Goal: Task Accomplishment & Management: Complete application form

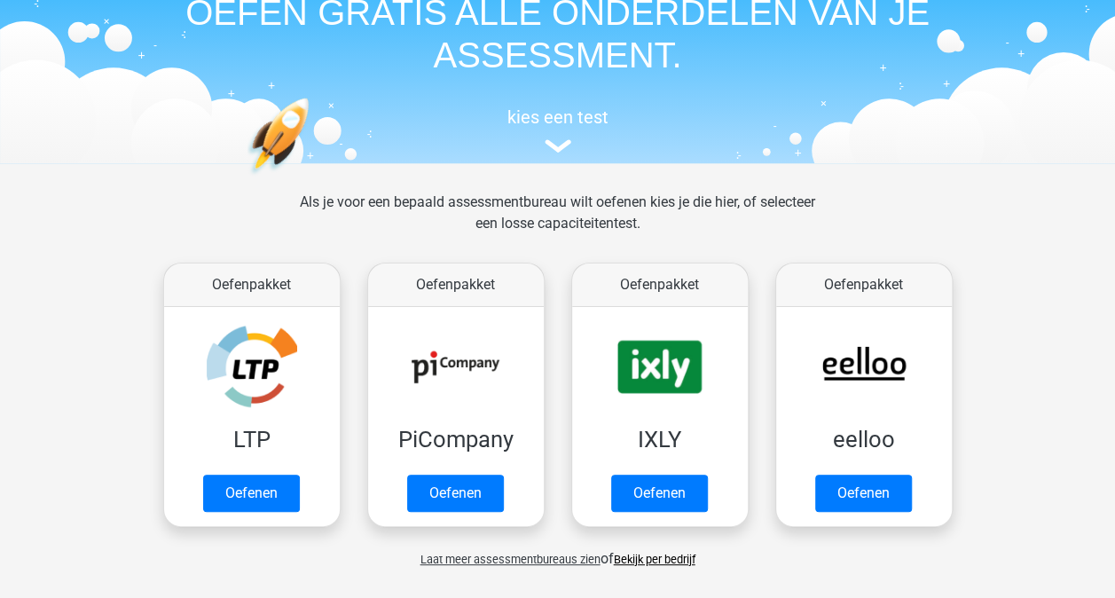
scroll to position [177, 0]
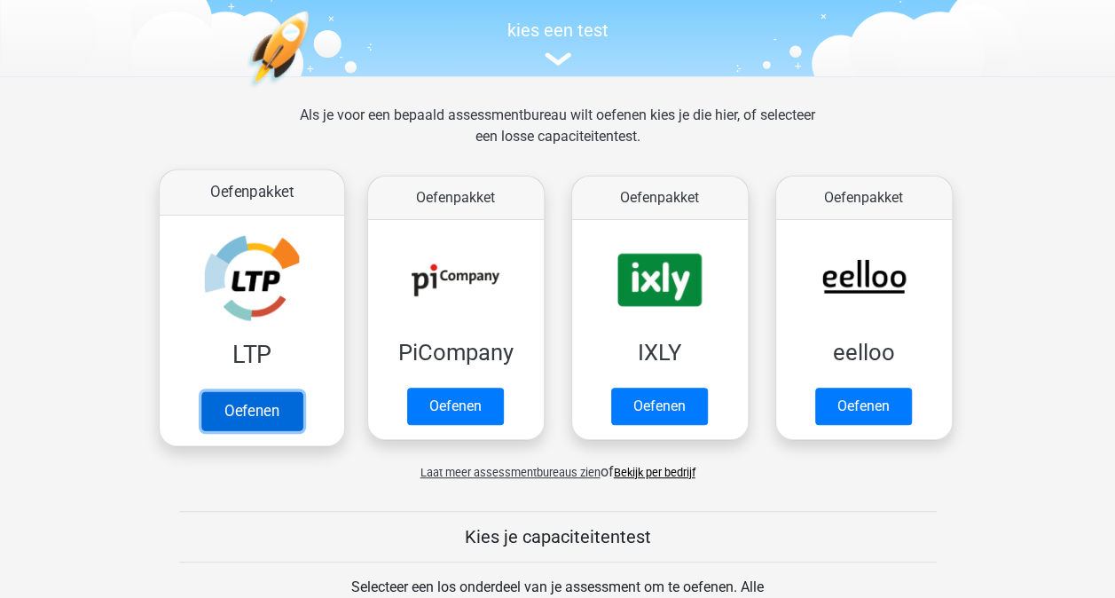
click at [275, 417] on link "Oefenen" at bounding box center [250, 410] width 101 height 39
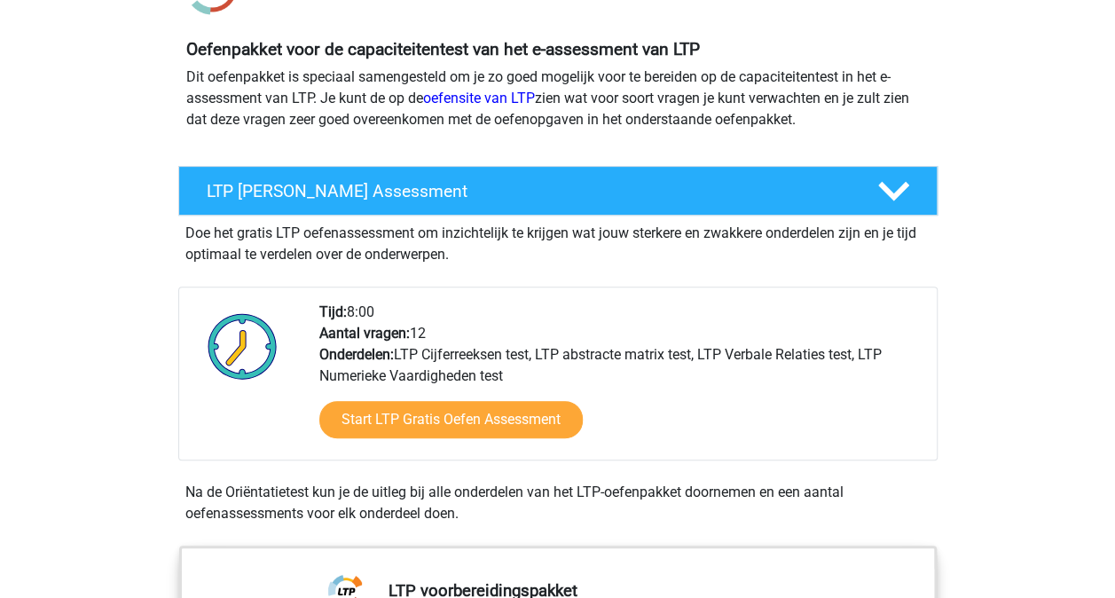
scroll to position [177, 0]
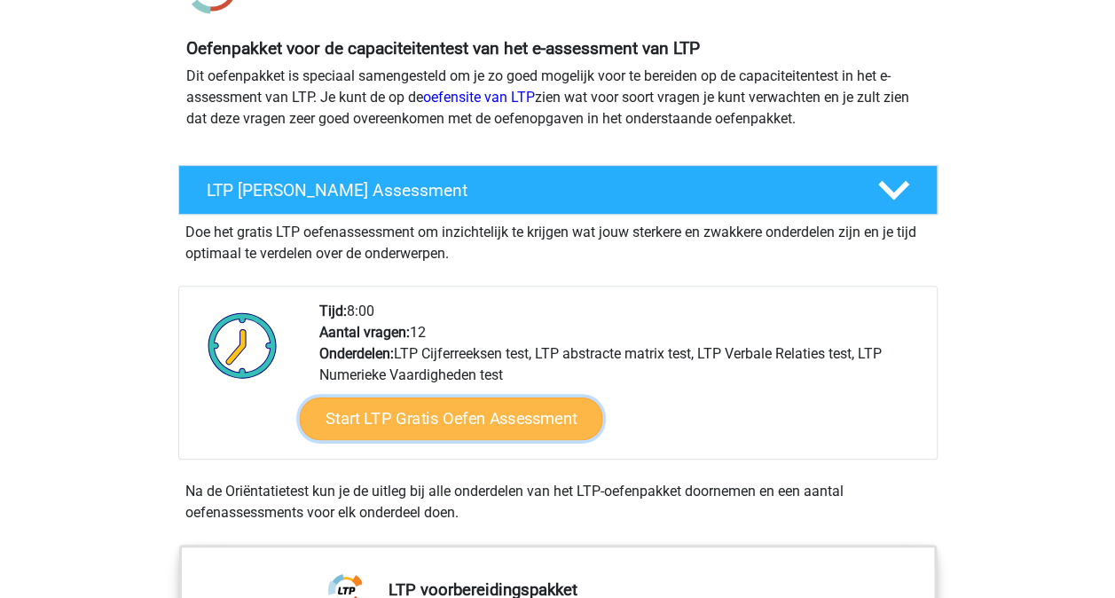
click at [489, 431] on link "Start LTP Gratis Oefen Assessment" at bounding box center [450, 418] width 303 height 43
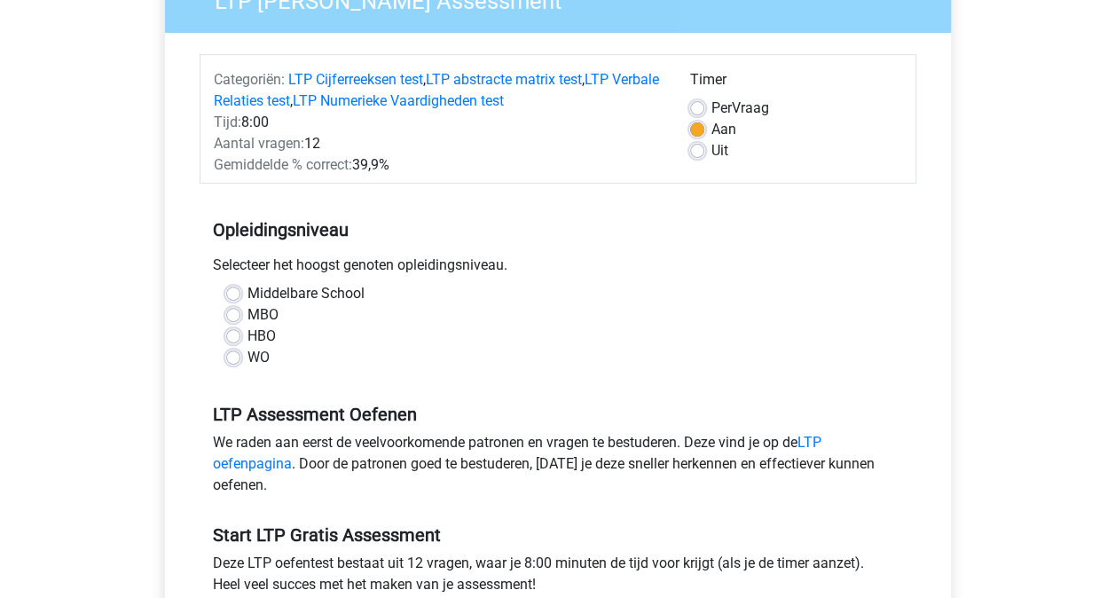
scroll to position [177, 0]
click at [262, 314] on label "MBO" at bounding box center [262, 313] width 31 height 21
click at [240, 314] on input "MBO" at bounding box center [233, 312] width 14 height 18
radio input "true"
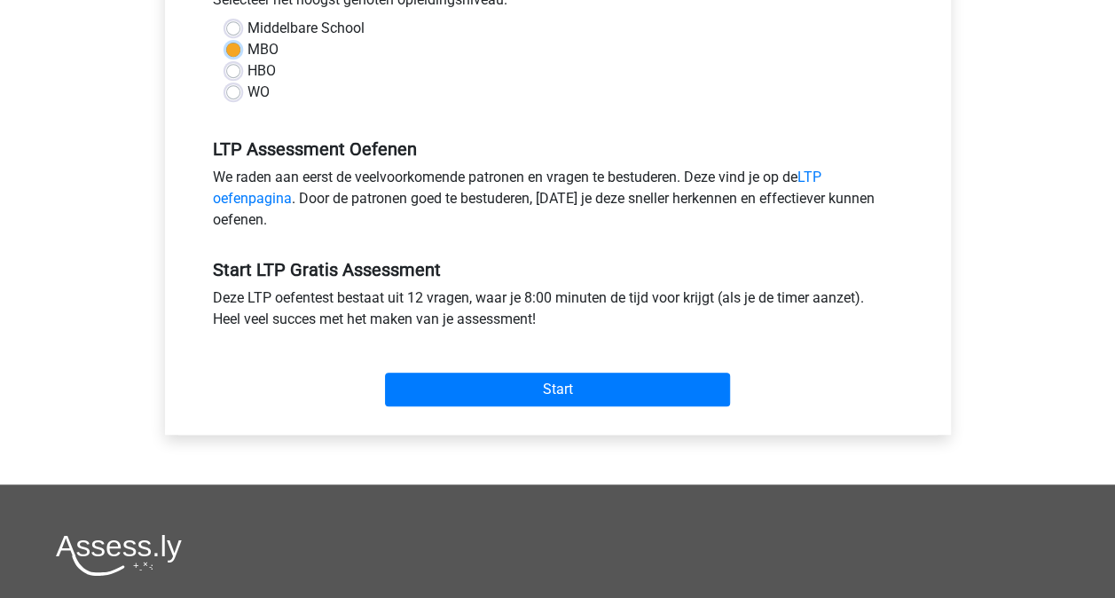
scroll to position [443, 0]
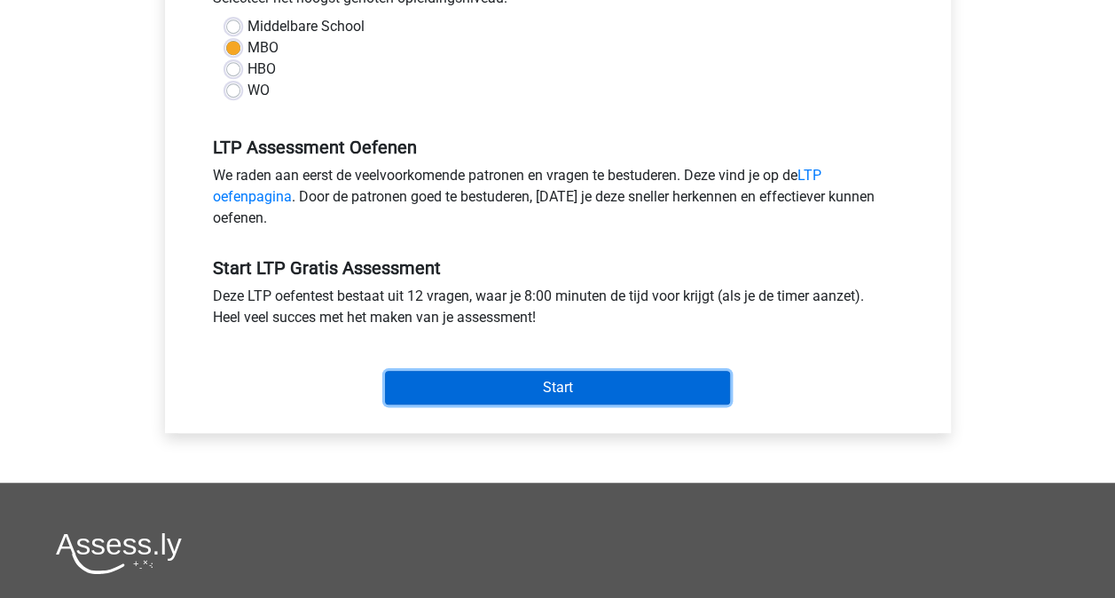
click at [548, 392] on input "Start" at bounding box center [557, 388] width 345 height 34
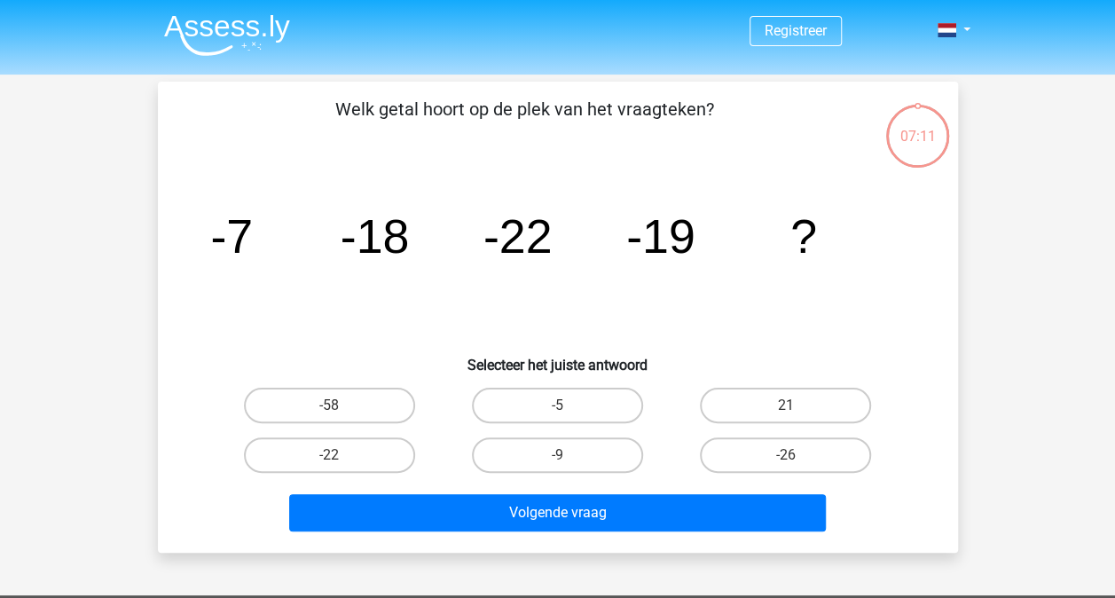
drag, startPoint x: 1101, startPoint y: 271, endPoint x: 1108, endPoint y: 264, distance: 10.0
click at [1101, 271] on div "Registreer" at bounding box center [557, 531] width 1115 height 1063
click at [763, 456] on label "-26" at bounding box center [785, 454] width 171 height 35
click at [786, 456] on input "-26" at bounding box center [792, 461] width 12 height 12
radio input "true"
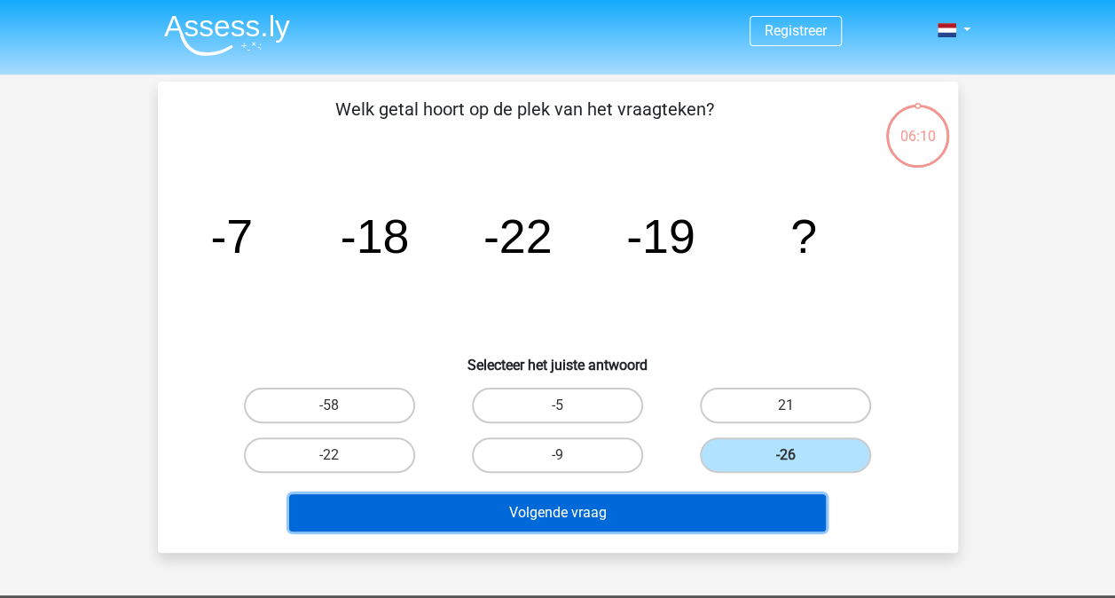
click at [731, 505] on button "Volgende vraag" at bounding box center [557, 512] width 536 height 37
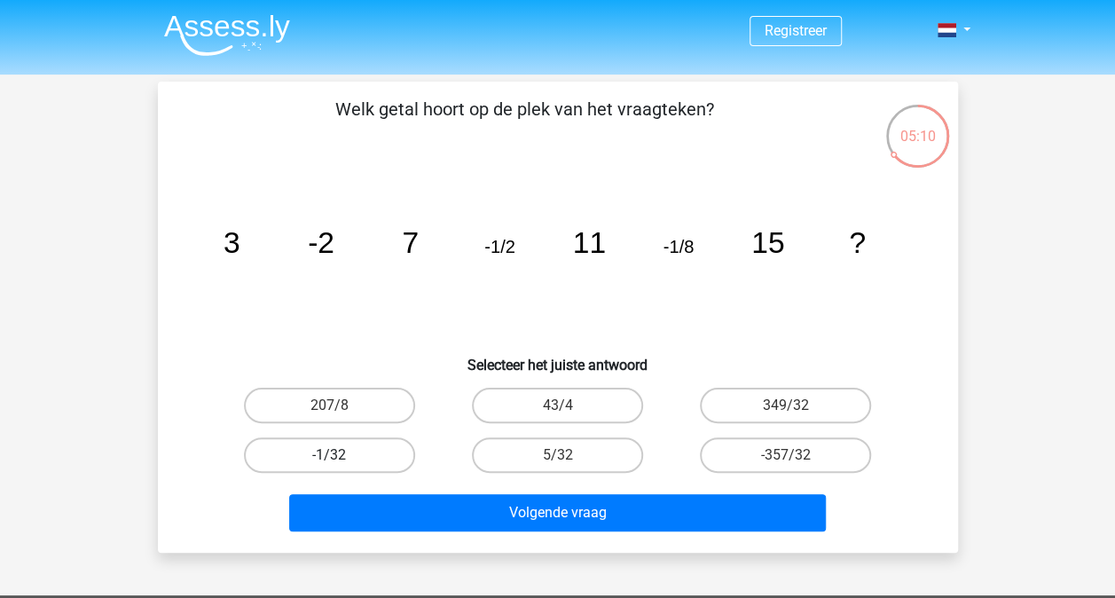
click at [325, 444] on label "-1/32" at bounding box center [329, 454] width 171 height 35
click at [329, 455] on input "-1/32" at bounding box center [335, 461] width 12 height 12
radio input "true"
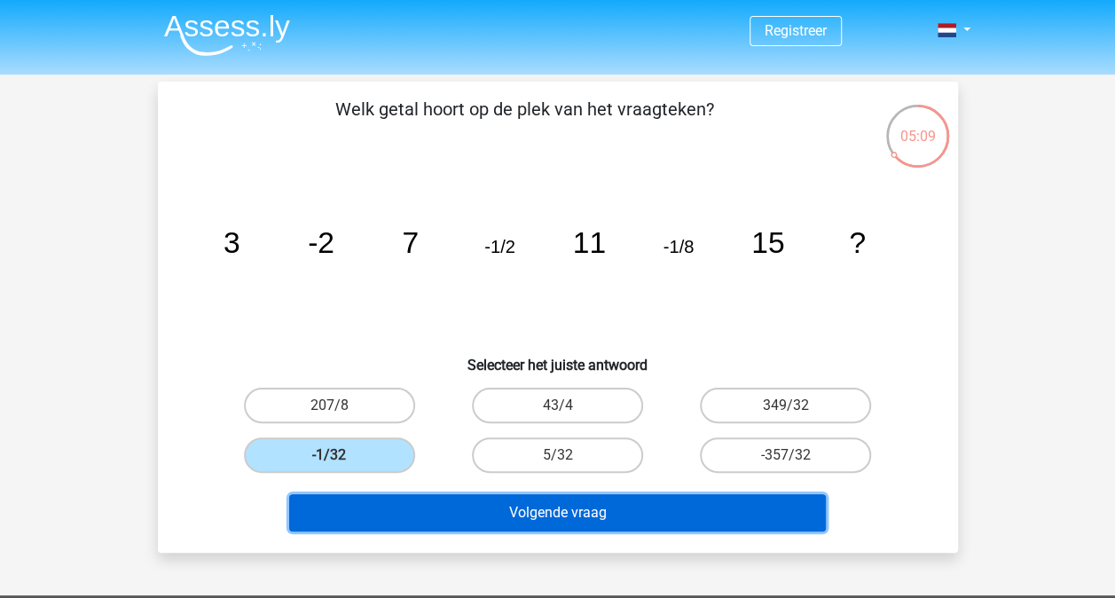
click at [579, 511] on button "Volgende vraag" at bounding box center [557, 512] width 536 height 37
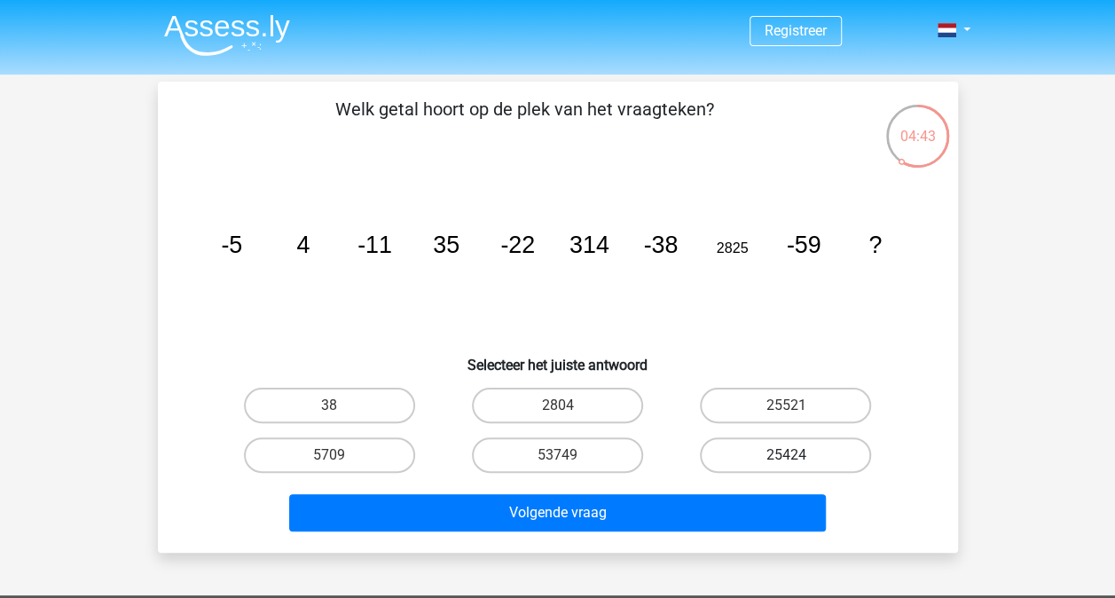
click at [818, 458] on label "25424" at bounding box center [785, 454] width 171 height 35
click at [797, 458] on input "25424" at bounding box center [792, 461] width 12 height 12
radio input "true"
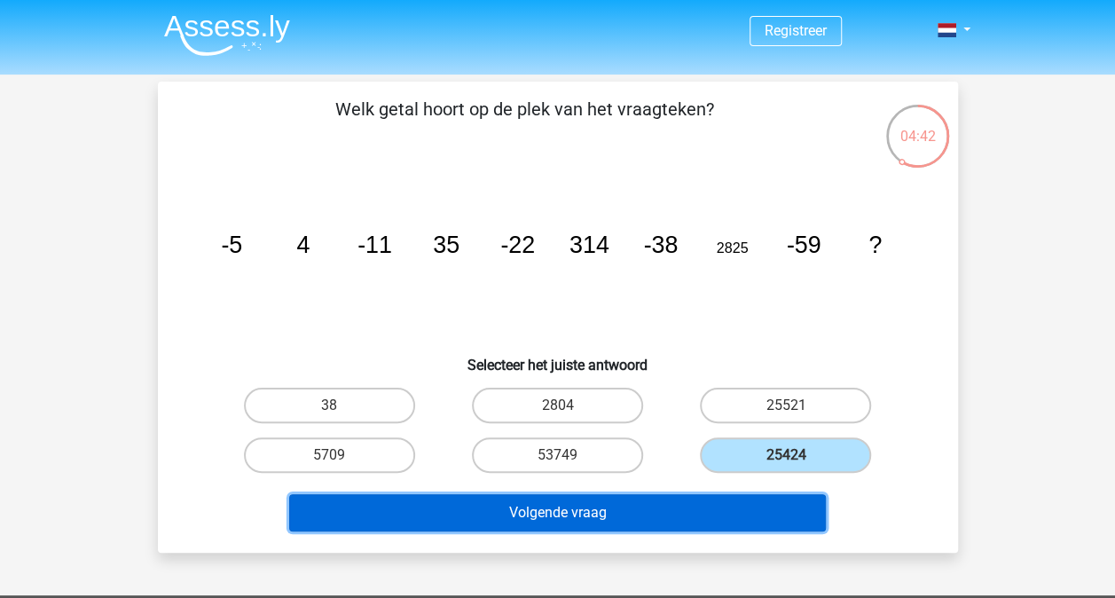
click at [771, 512] on button "Volgende vraag" at bounding box center [557, 512] width 536 height 37
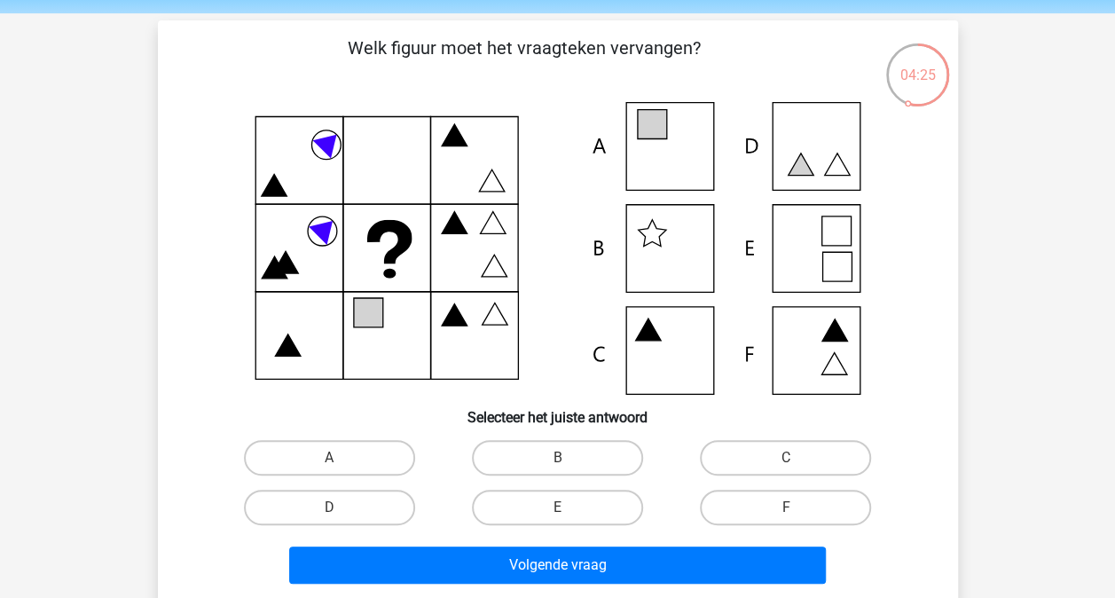
scroll to position [89, 0]
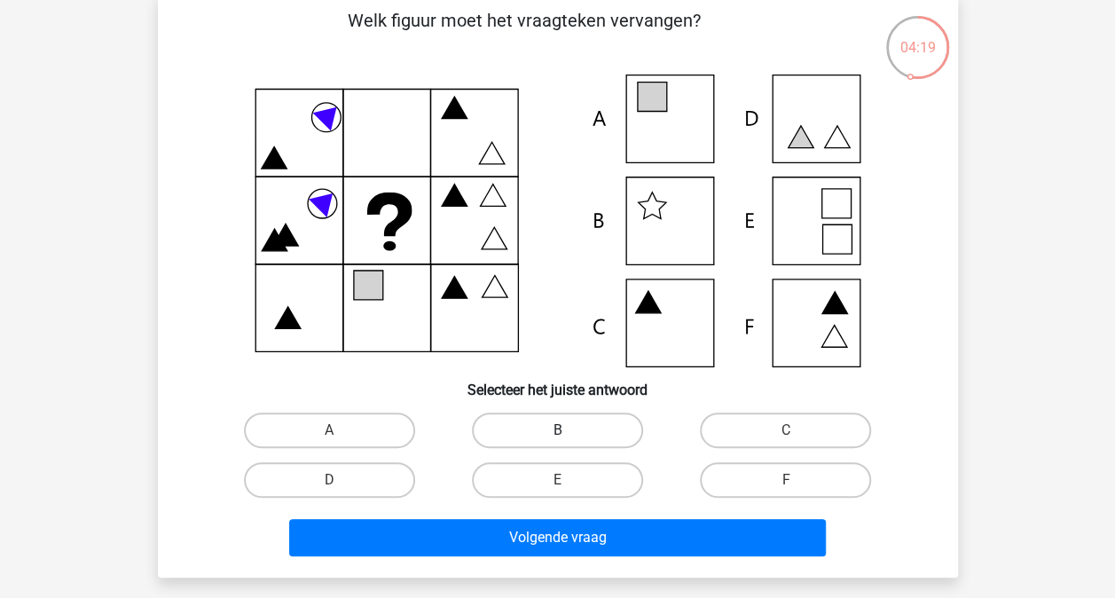
click at [591, 424] on label "B" at bounding box center [557, 429] width 171 height 35
click at [568, 430] on input "B" at bounding box center [563, 436] width 12 height 12
radio input "true"
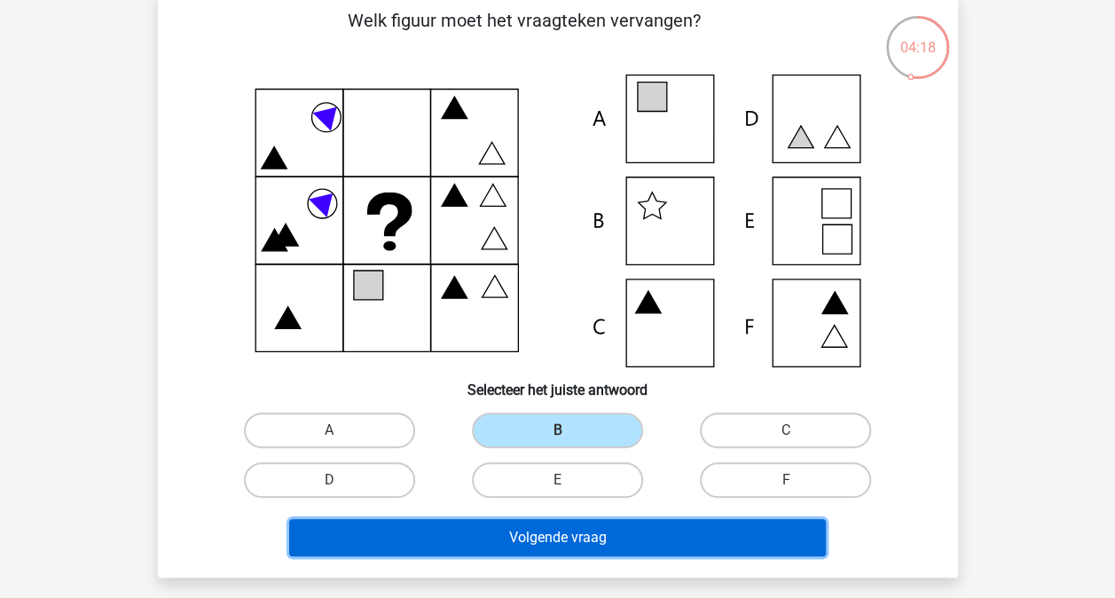
click at [686, 536] on button "Volgende vraag" at bounding box center [557, 537] width 536 height 37
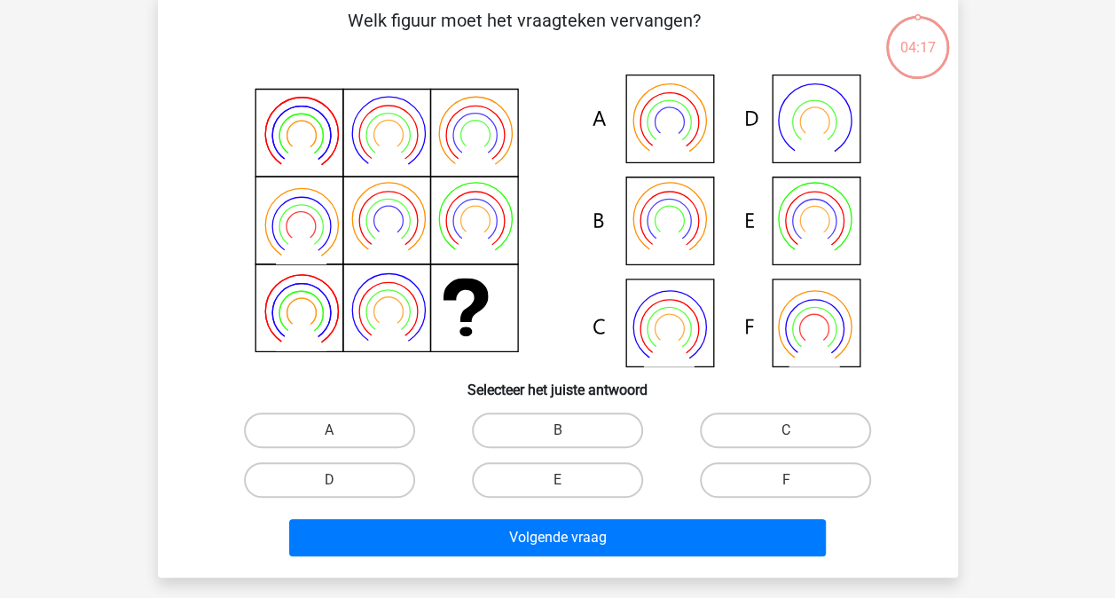
scroll to position [82, 0]
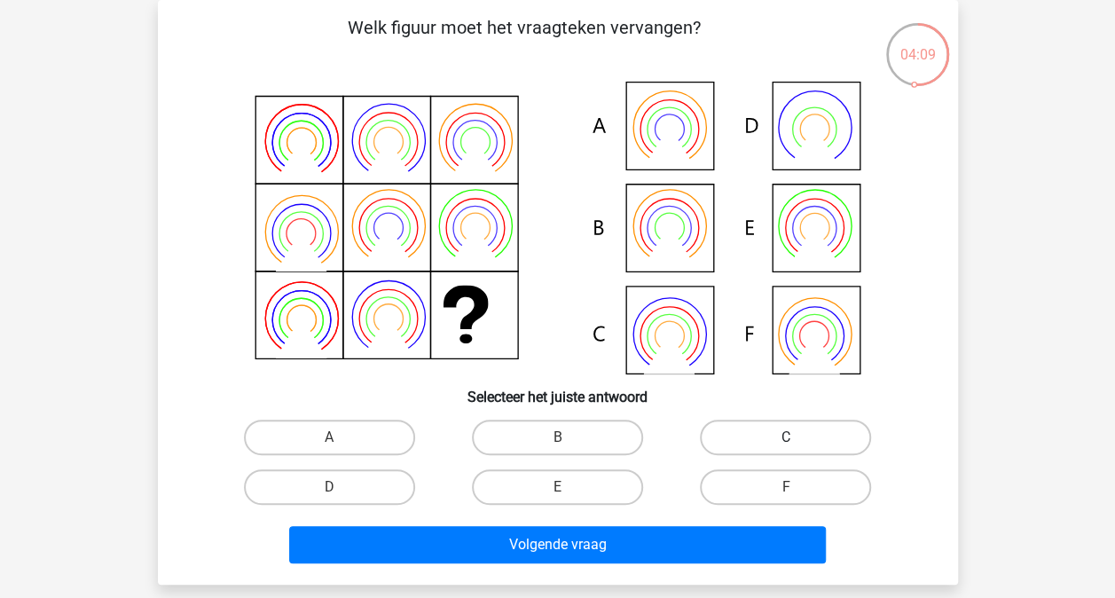
click at [798, 429] on label "C" at bounding box center [785, 436] width 171 height 35
click at [797, 437] on input "C" at bounding box center [792, 443] width 12 height 12
radio input "true"
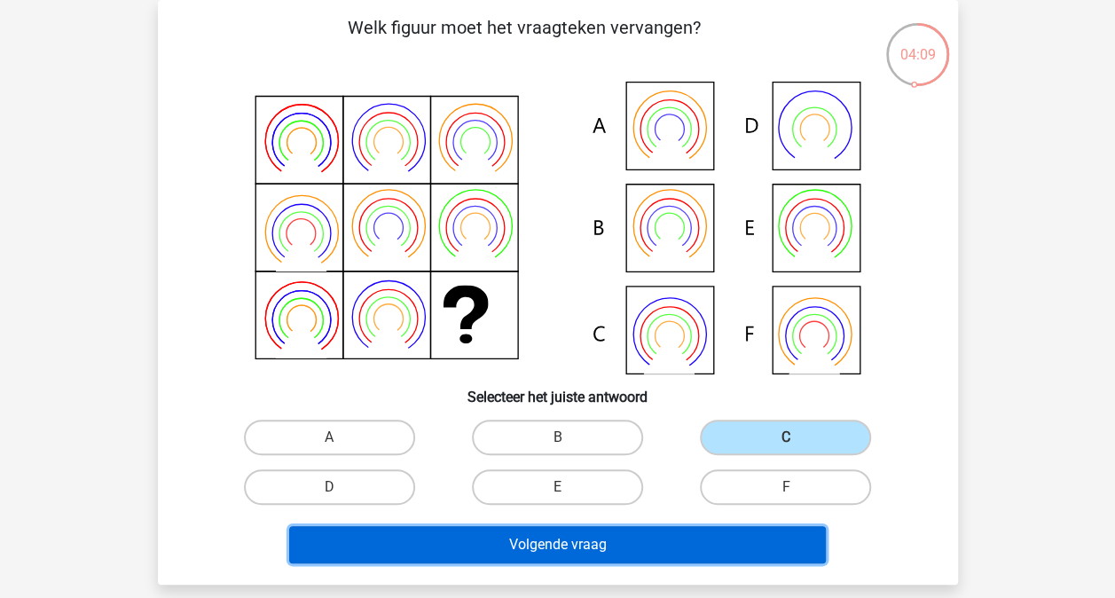
click at [747, 543] on button "Volgende vraag" at bounding box center [557, 544] width 536 height 37
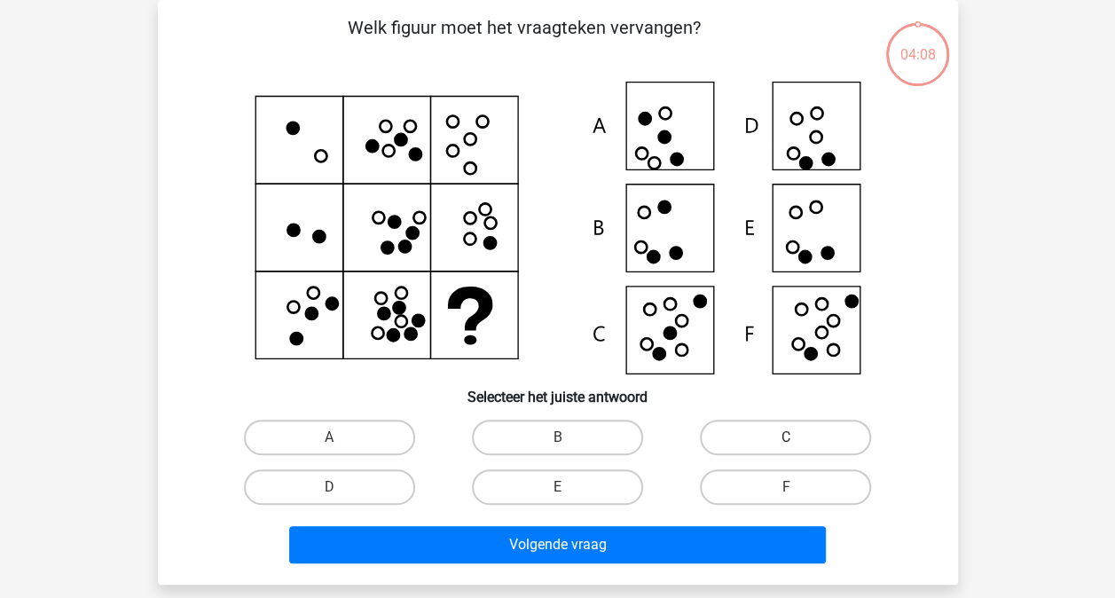
click at [764, 450] on label "C" at bounding box center [785, 436] width 171 height 35
click at [786, 449] on input "C" at bounding box center [792, 443] width 12 height 12
radio input "true"
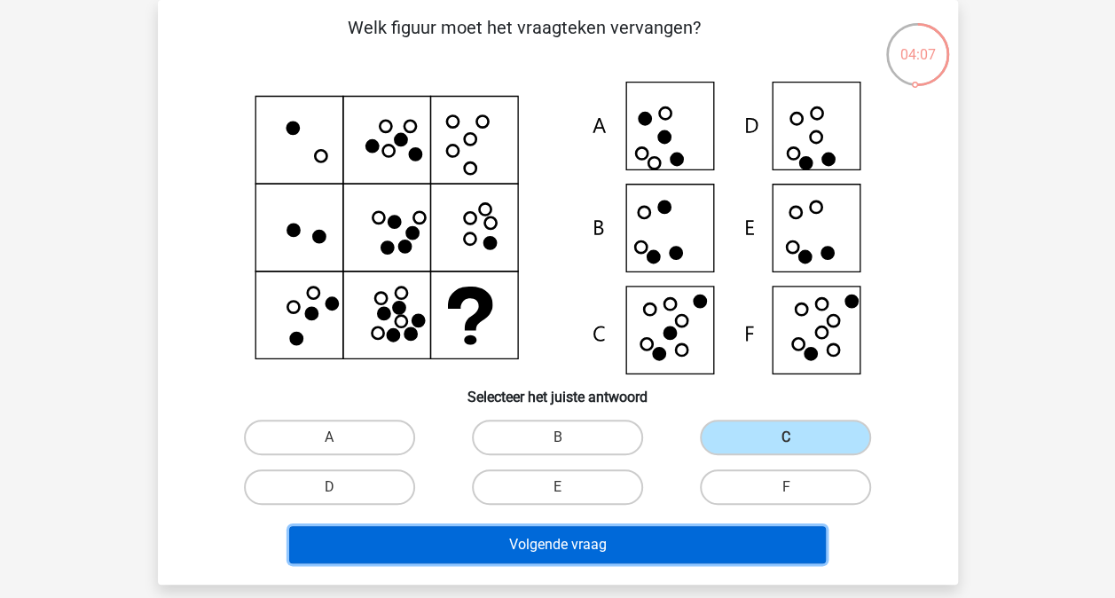
click at [744, 528] on button "Volgende vraag" at bounding box center [557, 544] width 536 height 37
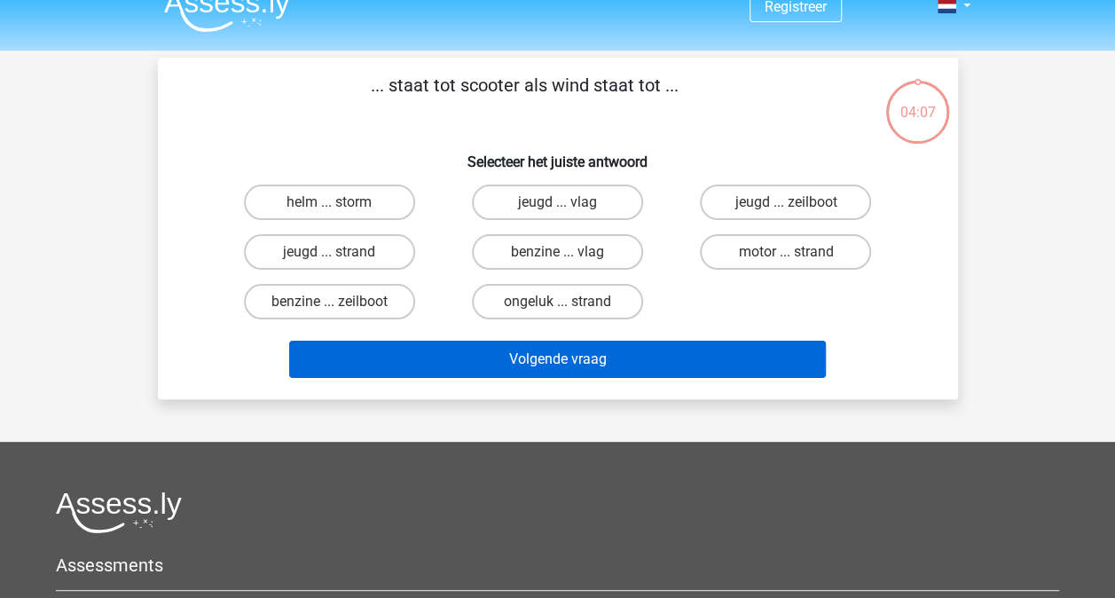
scroll to position [0, 0]
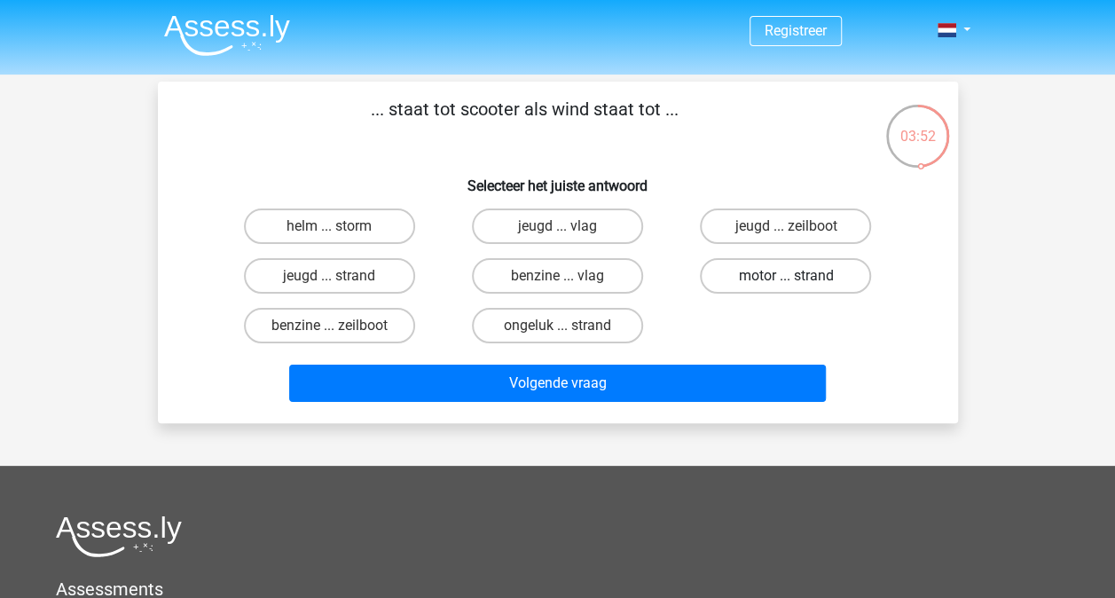
click at [807, 282] on label "motor ... strand" at bounding box center [785, 275] width 171 height 35
click at [797, 282] on input "motor ... strand" at bounding box center [792, 282] width 12 height 12
radio input "true"
click at [382, 325] on label "benzine ... zeilboot" at bounding box center [329, 325] width 171 height 35
click at [340, 325] on input "benzine ... zeilboot" at bounding box center [335, 331] width 12 height 12
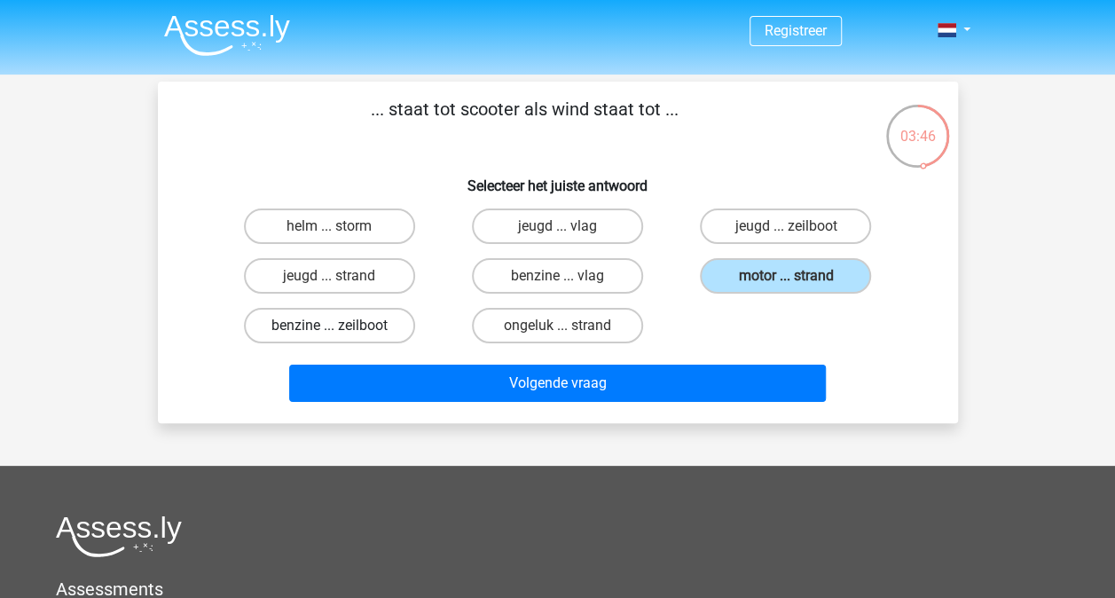
radio input "true"
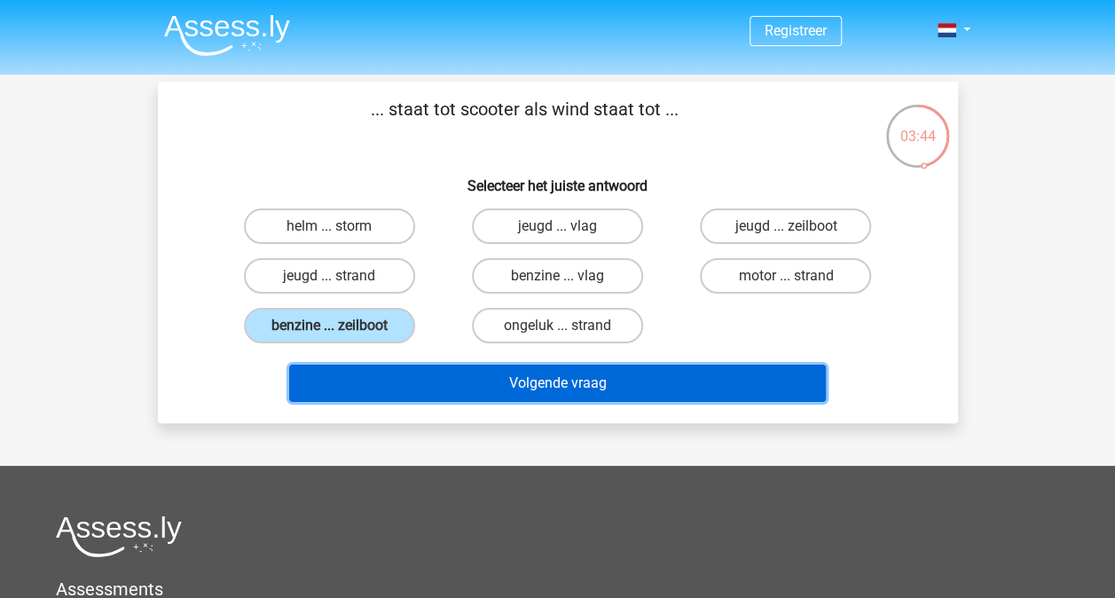
click at [533, 379] on button "Volgende vraag" at bounding box center [557, 382] width 536 height 37
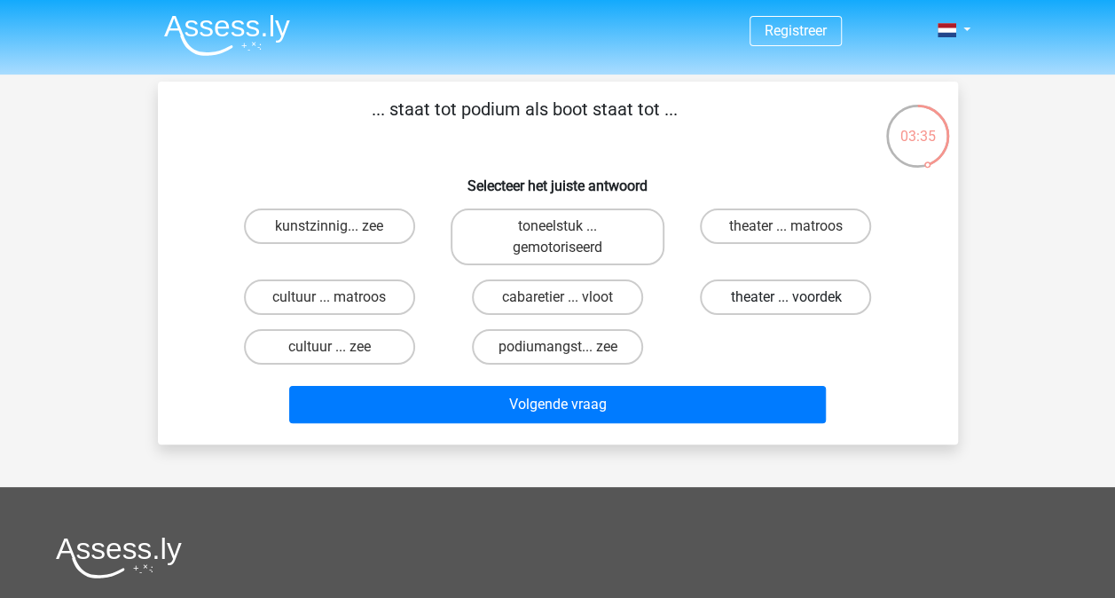
click at [780, 303] on label "theater ... voordek" at bounding box center [785, 296] width 171 height 35
click at [786, 303] on input "theater ... voordek" at bounding box center [792, 303] width 12 height 12
radio input "true"
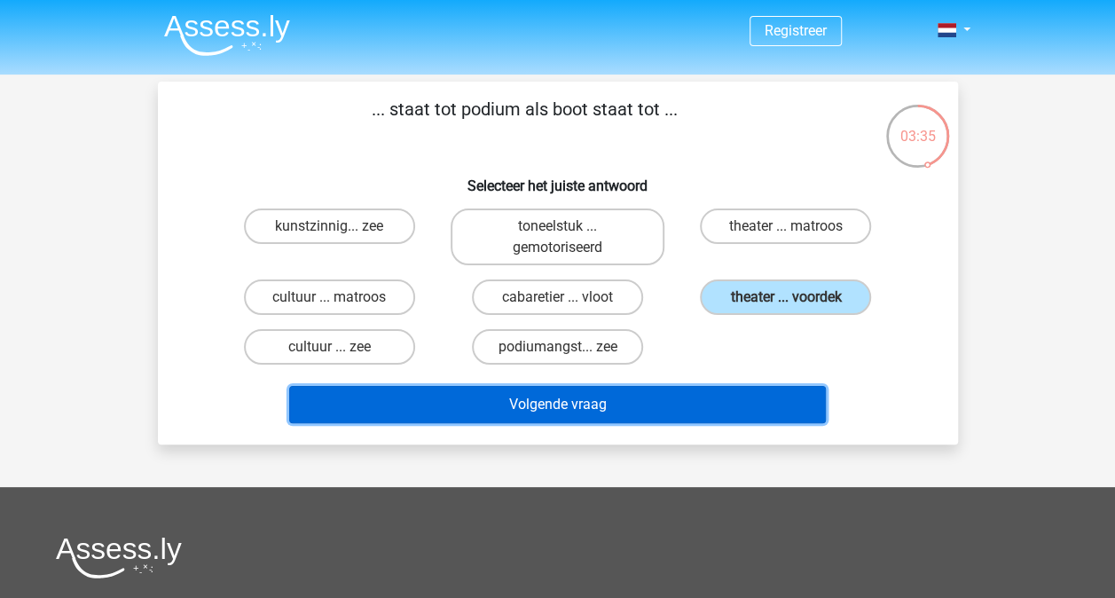
click at [740, 410] on button "Volgende vraag" at bounding box center [557, 404] width 536 height 37
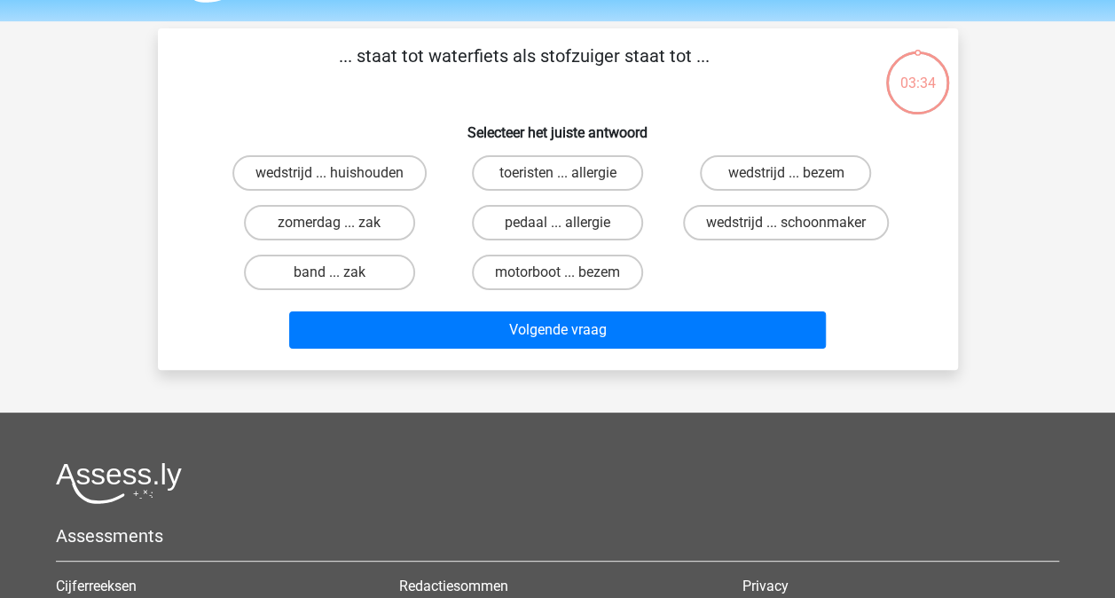
scroll to position [82, 0]
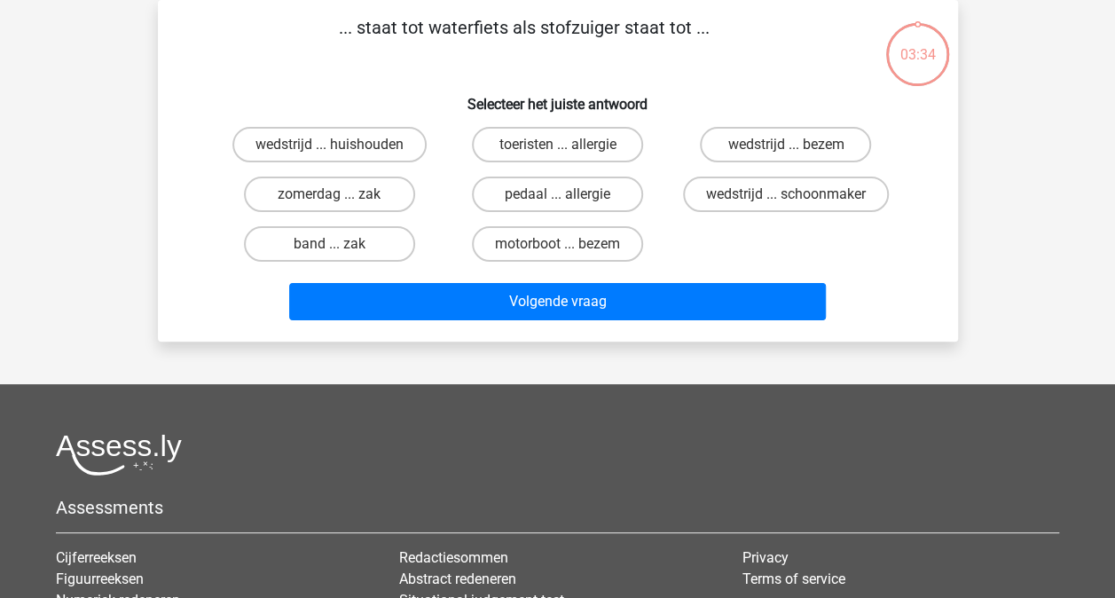
click at [795, 194] on input "wedstrijd ... schoonmaker" at bounding box center [792, 200] width 12 height 12
radio input "true"
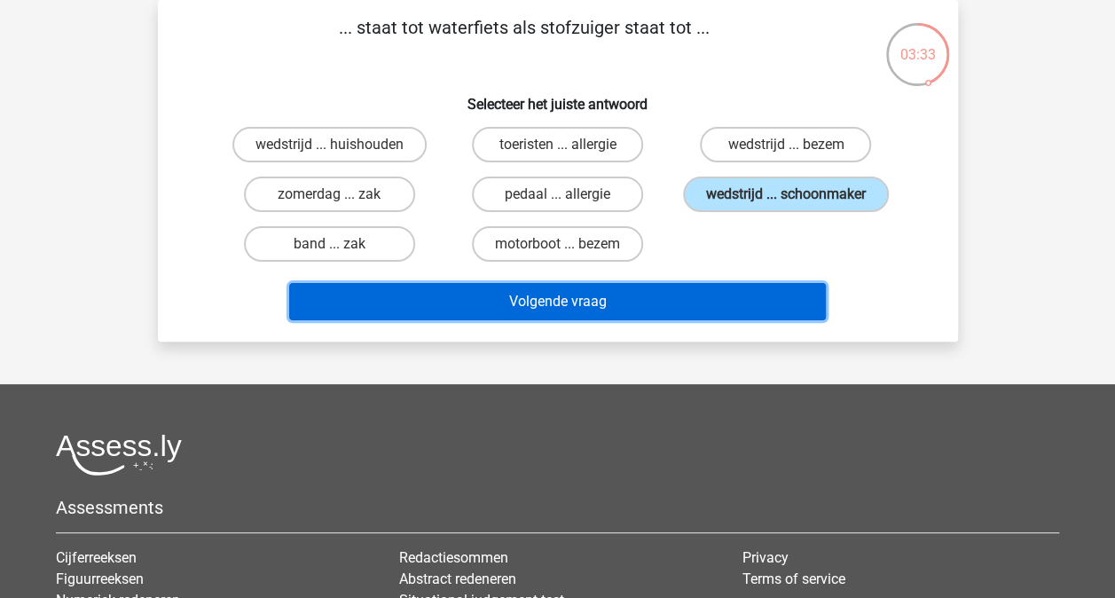
click at [736, 305] on button "Volgende vraag" at bounding box center [557, 301] width 536 height 37
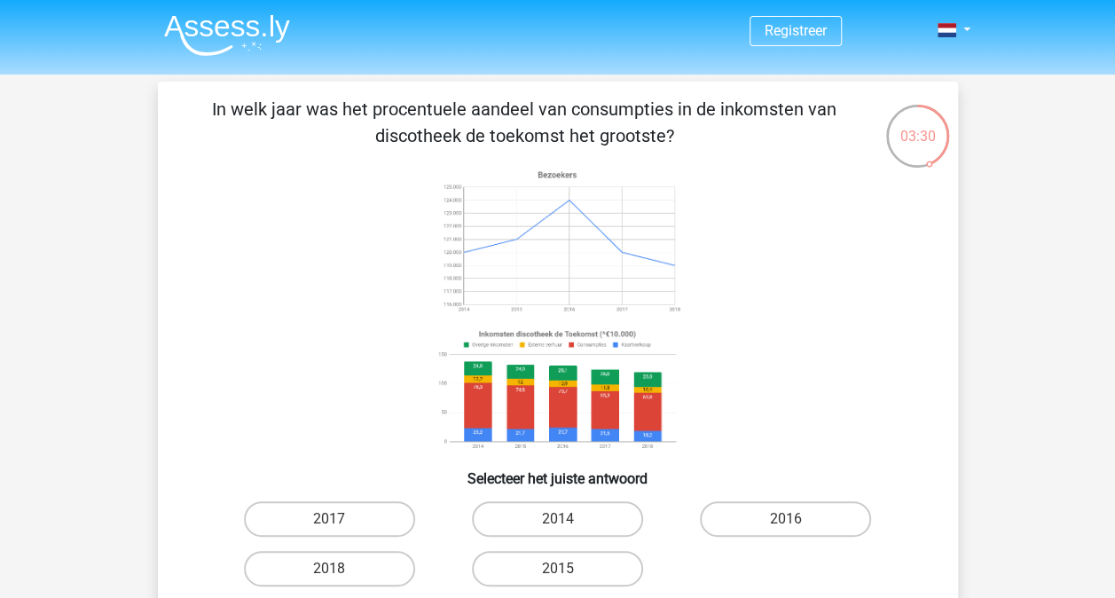
scroll to position [177, 0]
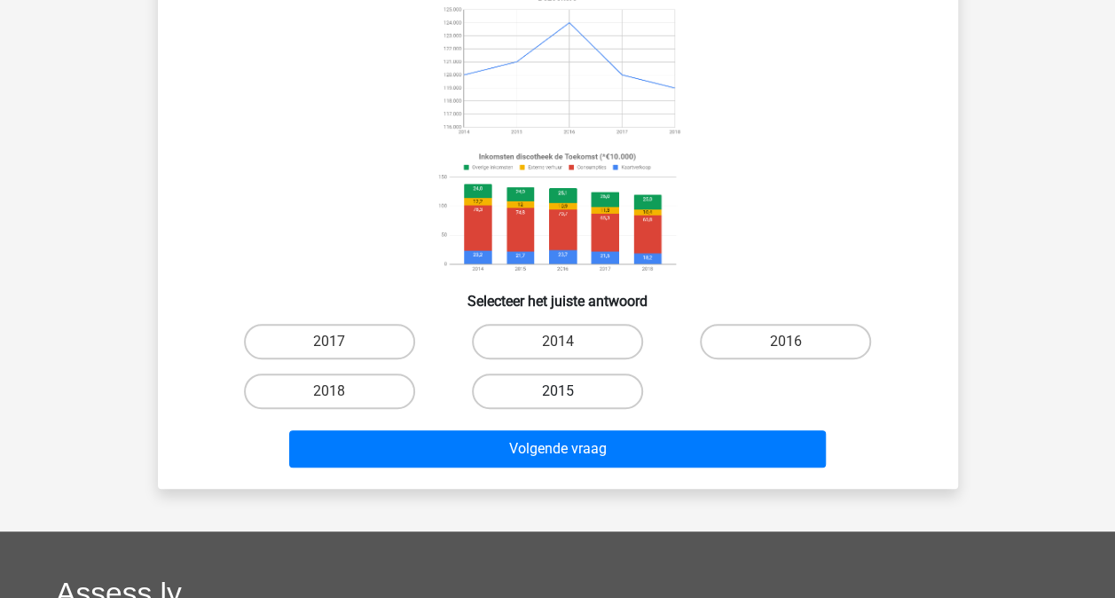
click at [608, 387] on label "2015" at bounding box center [557, 390] width 171 height 35
click at [568, 391] on input "2015" at bounding box center [563, 397] width 12 height 12
radio input "true"
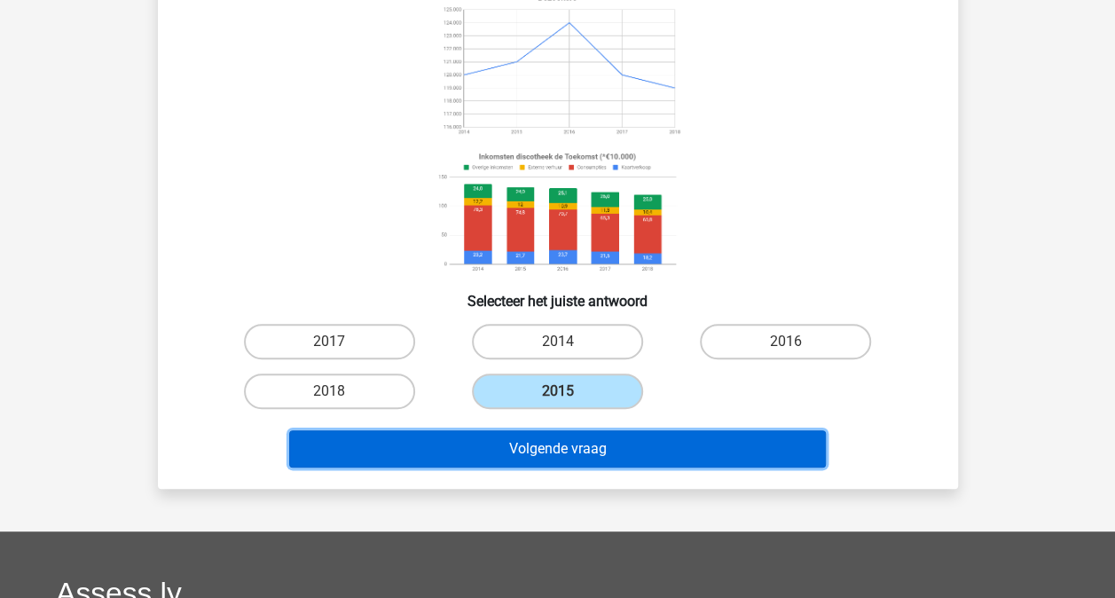
click at [631, 433] on button "Volgende vraag" at bounding box center [557, 448] width 536 height 37
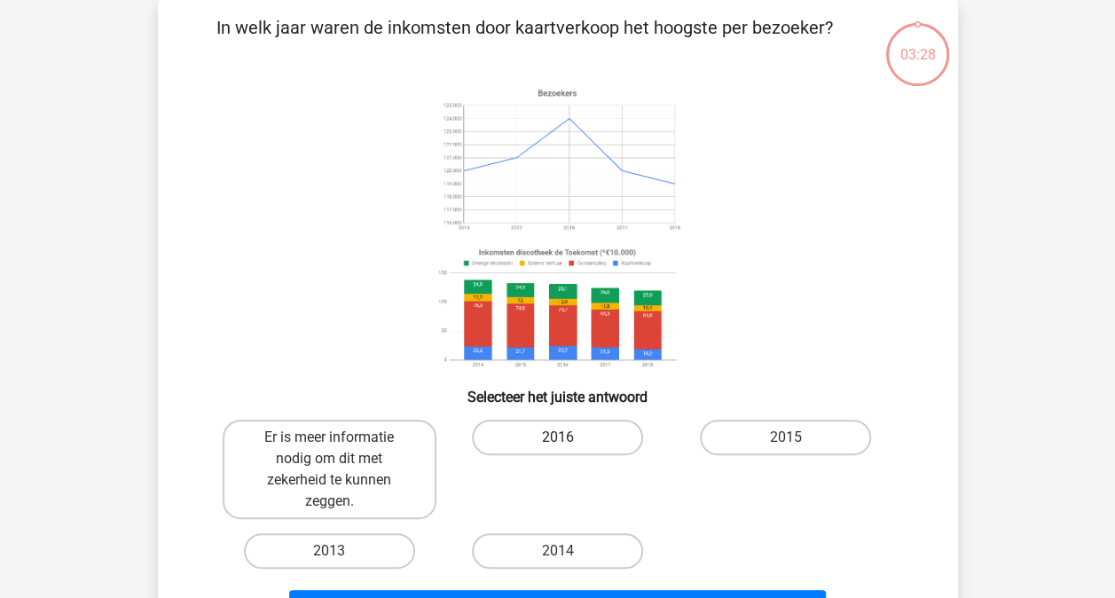
scroll to position [82, 0]
click at [591, 434] on label "2016" at bounding box center [557, 436] width 171 height 35
click at [568, 437] on input "2016" at bounding box center [563, 443] width 12 height 12
radio input "true"
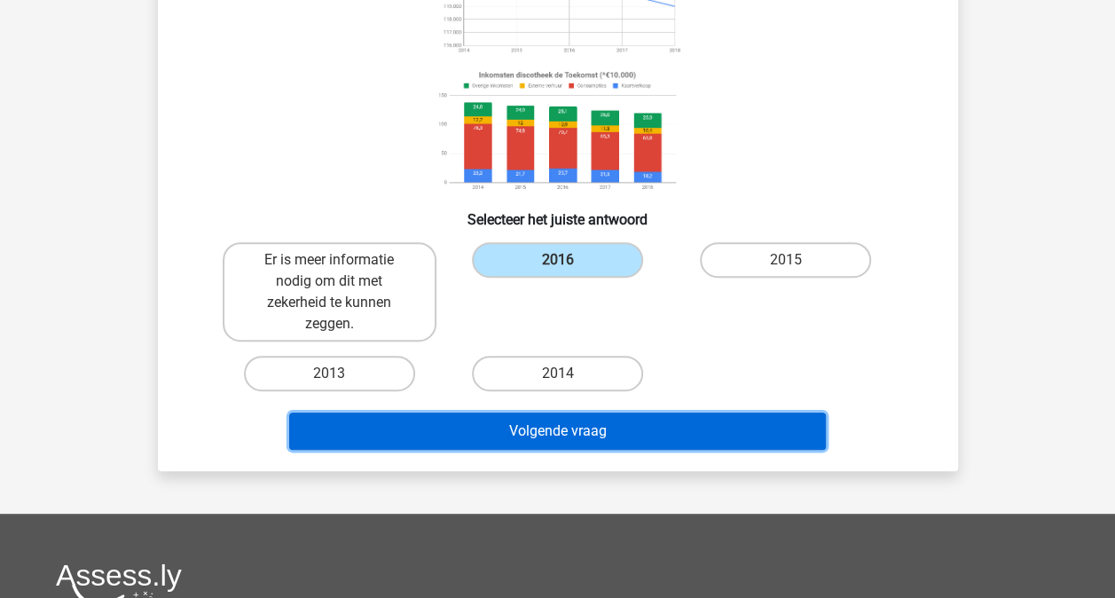
click at [710, 426] on button "Volgende vraag" at bounding box center [557, 430] width 536 height 37
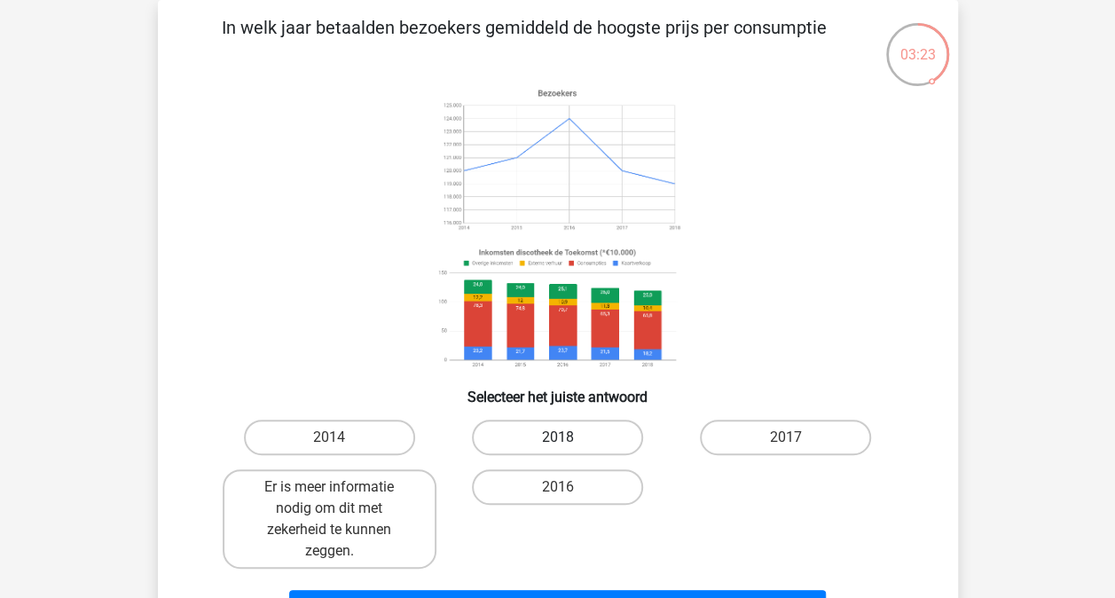
click at [577, 434] on label "2018" at bounding box center [557, 436] width 171 height 35
click at [568, 437] on input "2018" at bounding box center [563, 443] width 12 height 12
radio input "true"
click at [356, 428] on label "2014" at bounding box center [329, 436] width 171 height 35
click at [340, 437] on input "2014" at bounding box center [335, 443] width 12 height 12
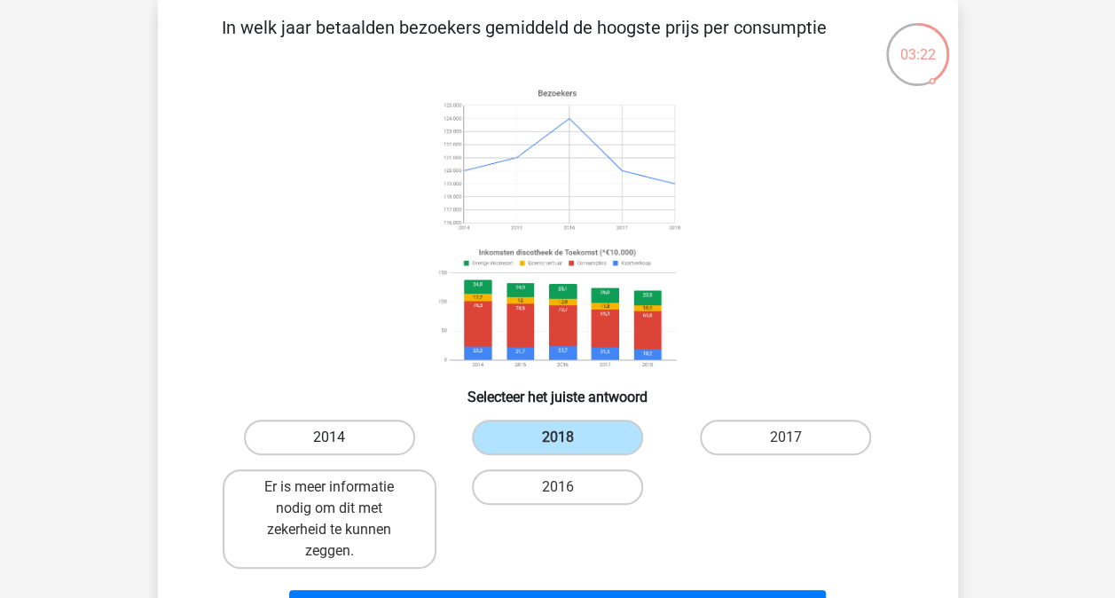
radio input "true"
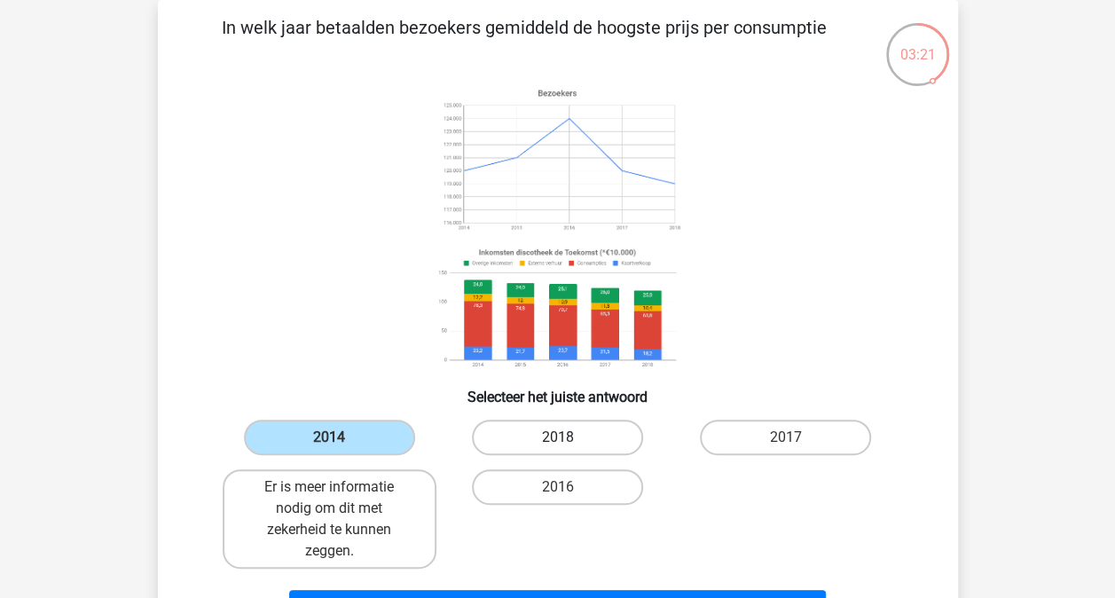
drag, startPoint x: 486, startPoint y: 439, endPoint x: 510, endPoint y: 440, distance: 24.0
click at [488, 438] on label "2018" at bounding box center [557, 436] width 171 height 35
click at [557, 438] on input "2018" at bounding box center [563, 443] width 12 height 12
radio input "true"
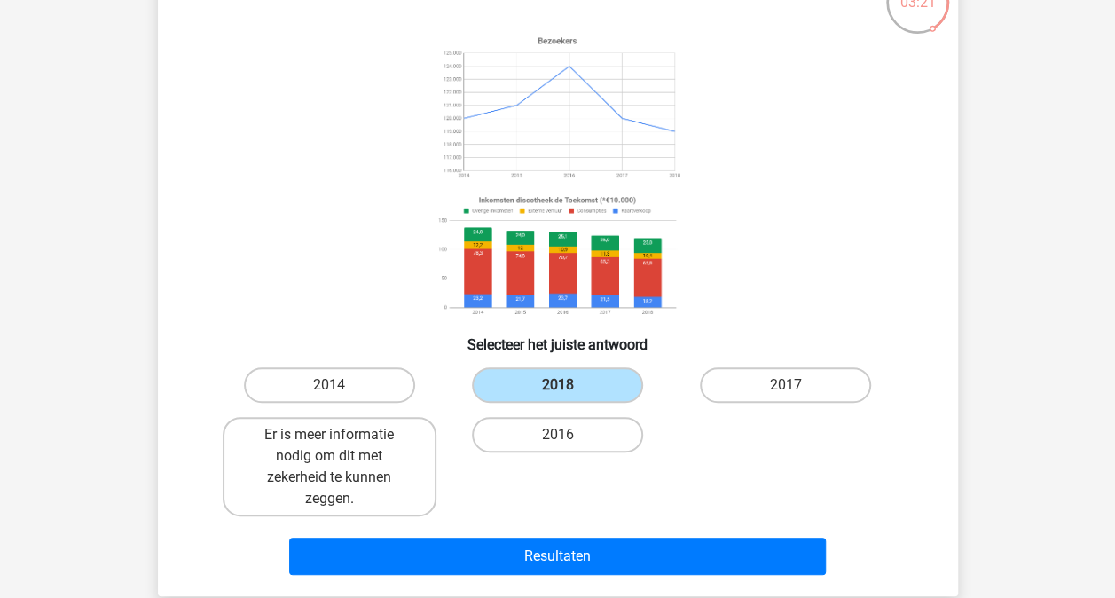
scroll to position [170, 0]
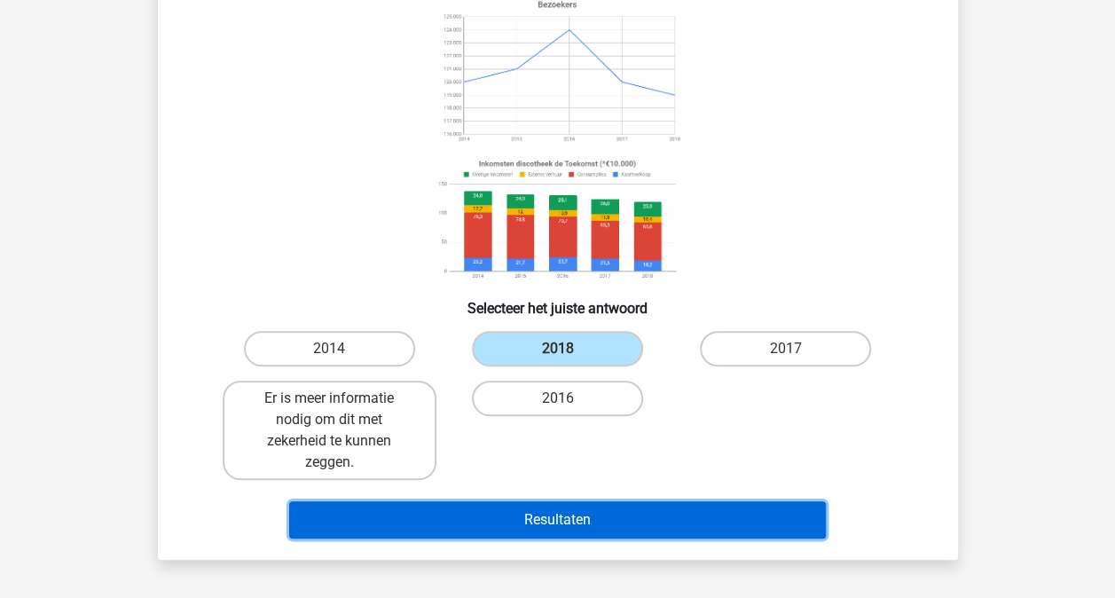
click at [554, 512] on button "Resultaten" at bounding box center [557, 519] width 536 height 37
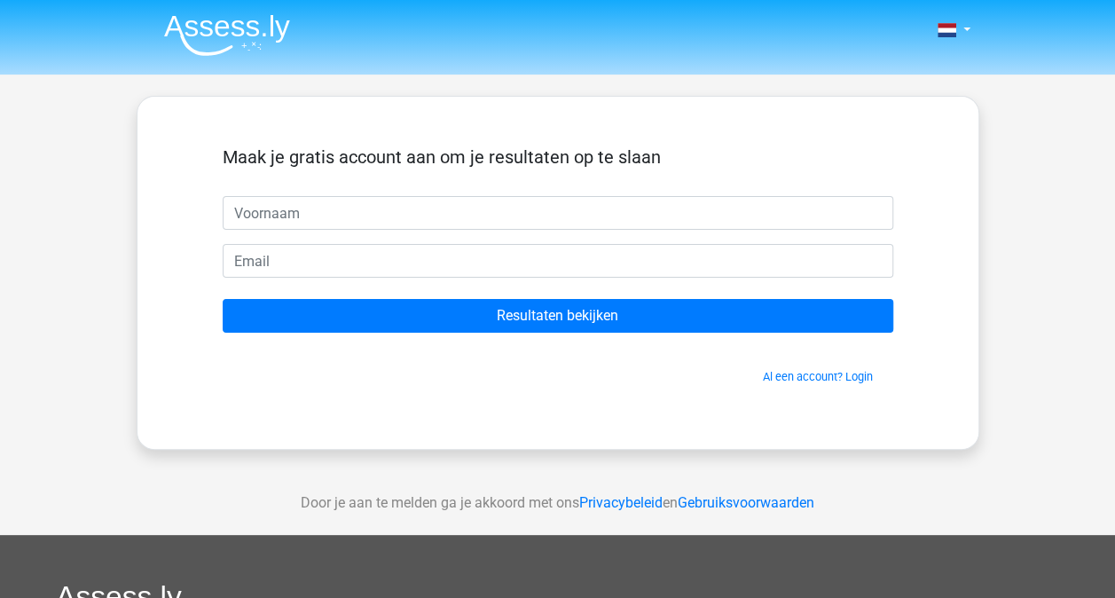
click at [356, 207] on input "text" at bounding box center [558, 213] width 670 height 34
type input "s"
click at [412, 211] on input "text" at bounding box center [558, 213] width 670 height 34
